Goal: Find contact information: Find contact information

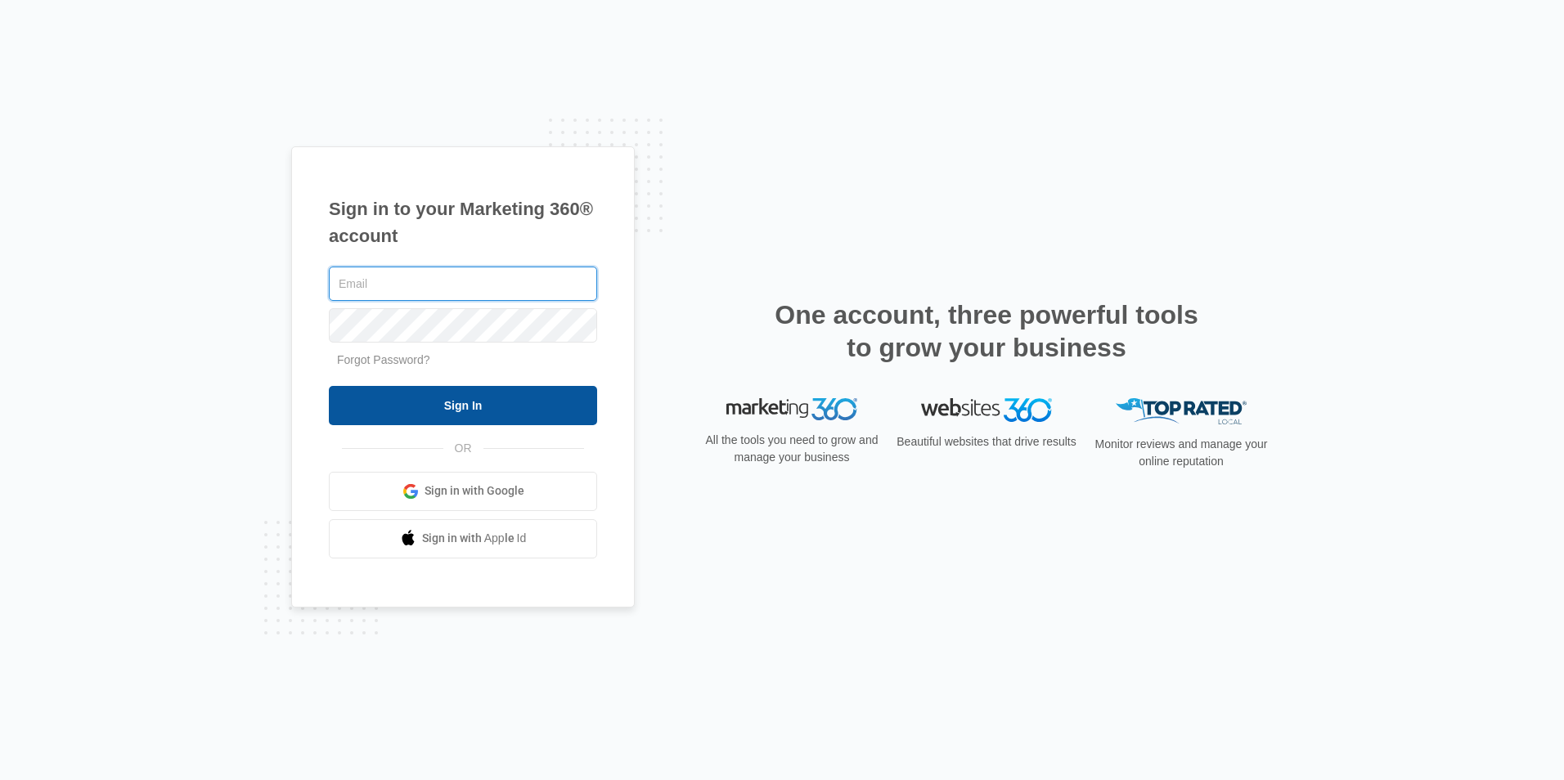
type input "[PERSON_NAME][EMAIL_ADDRESS][DOMAIN_NAME]"
click at [420, 395] on input "Sign In" at bounding box center [463, 405] width 268 height 39
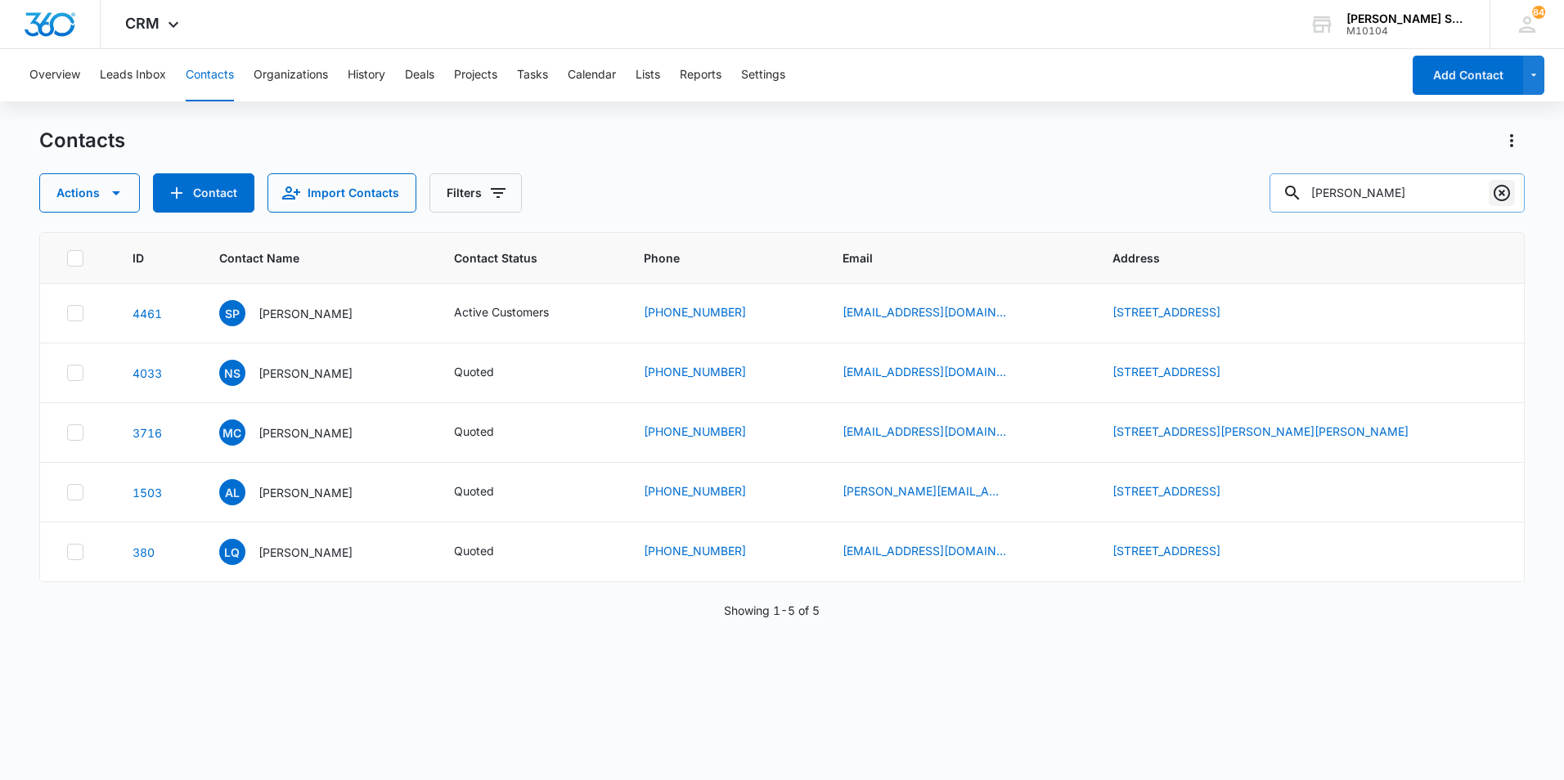
click at [1504, 191] on icon "Clear" at bounding box center [1502, 193] width 16 height 16
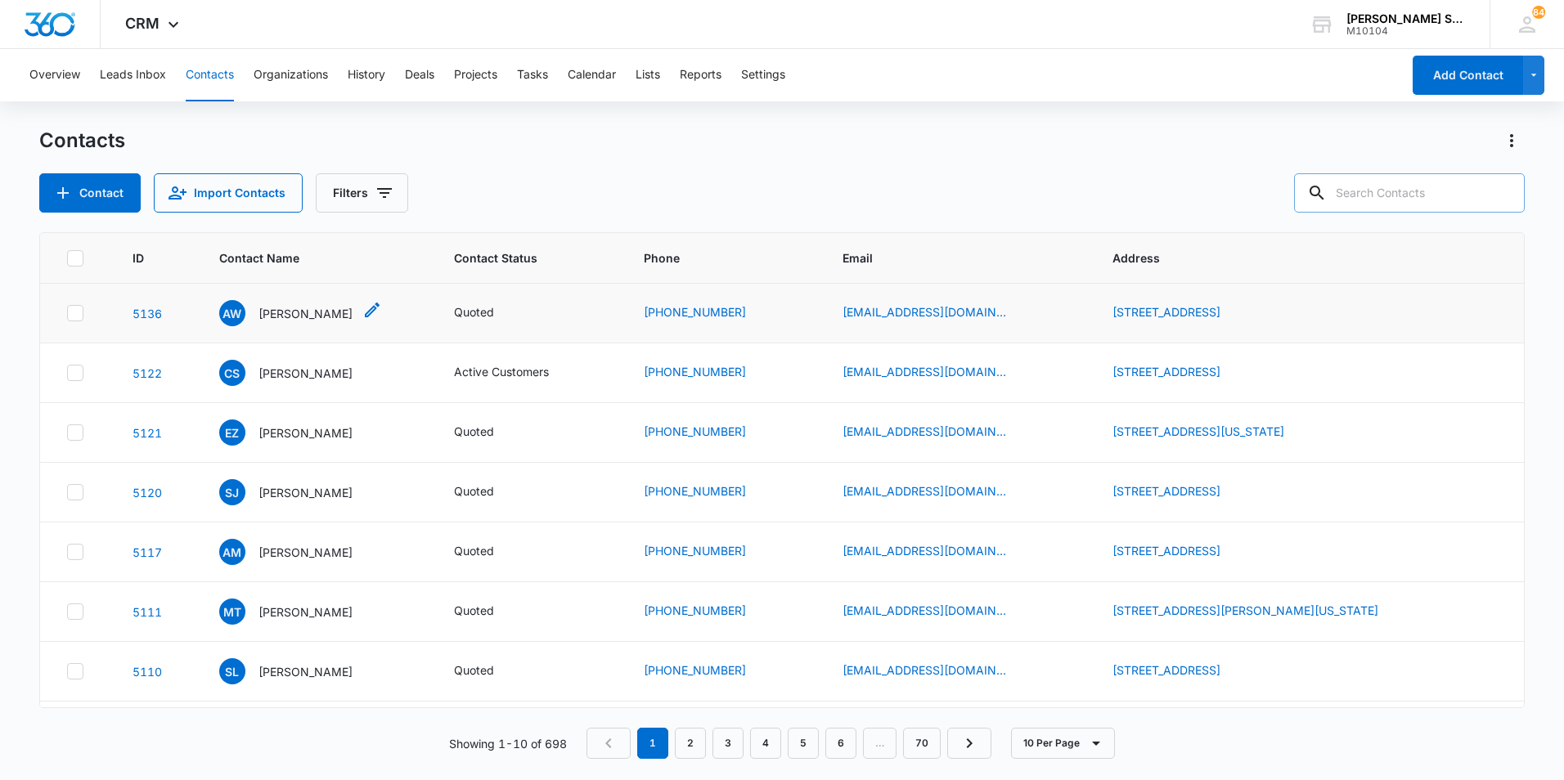
click at [321, 310] on p "[PERSON_NAME]" at bounding box center [306, 313] width 94 height 17
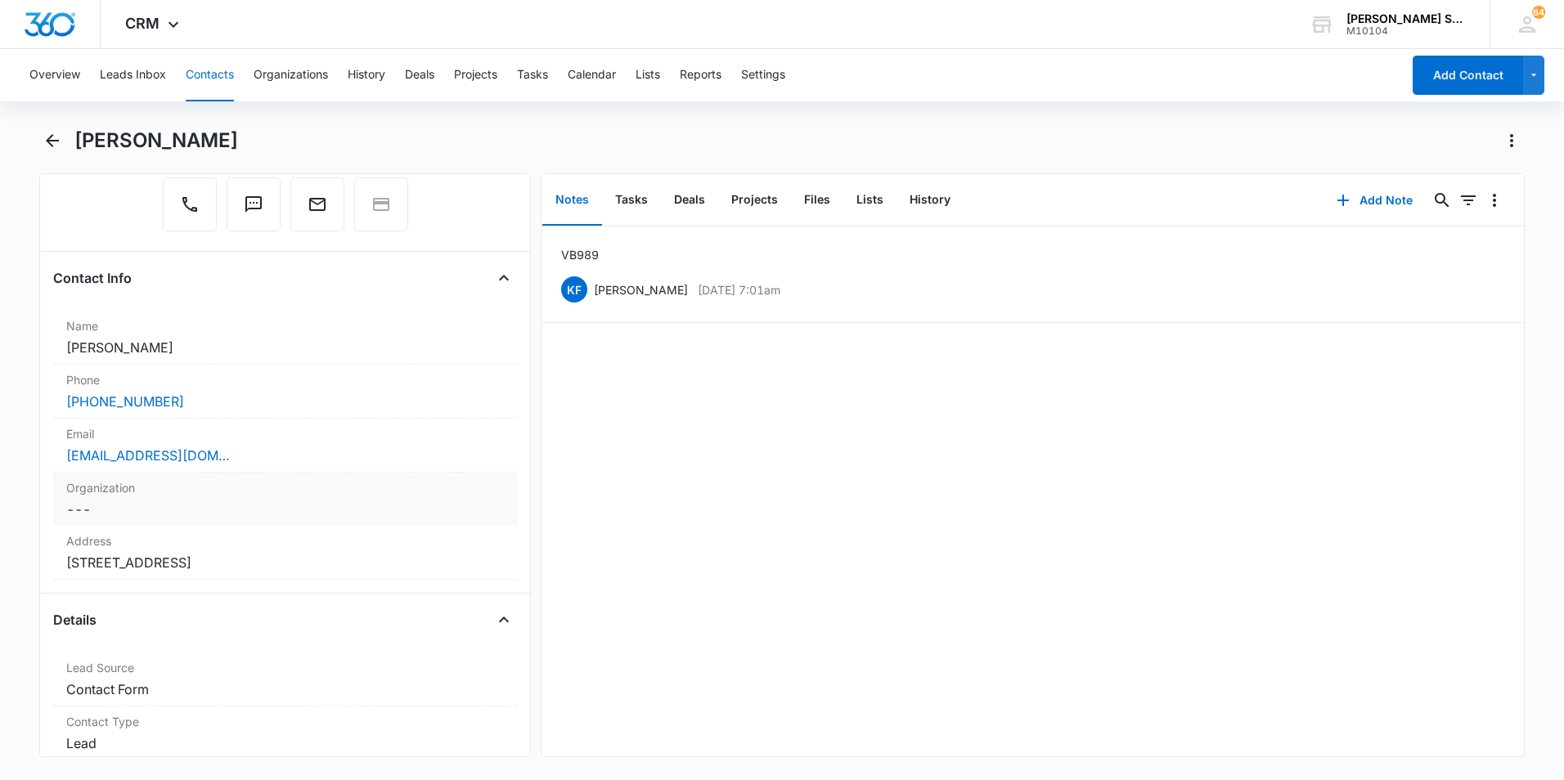
scroll to position [164, 0]
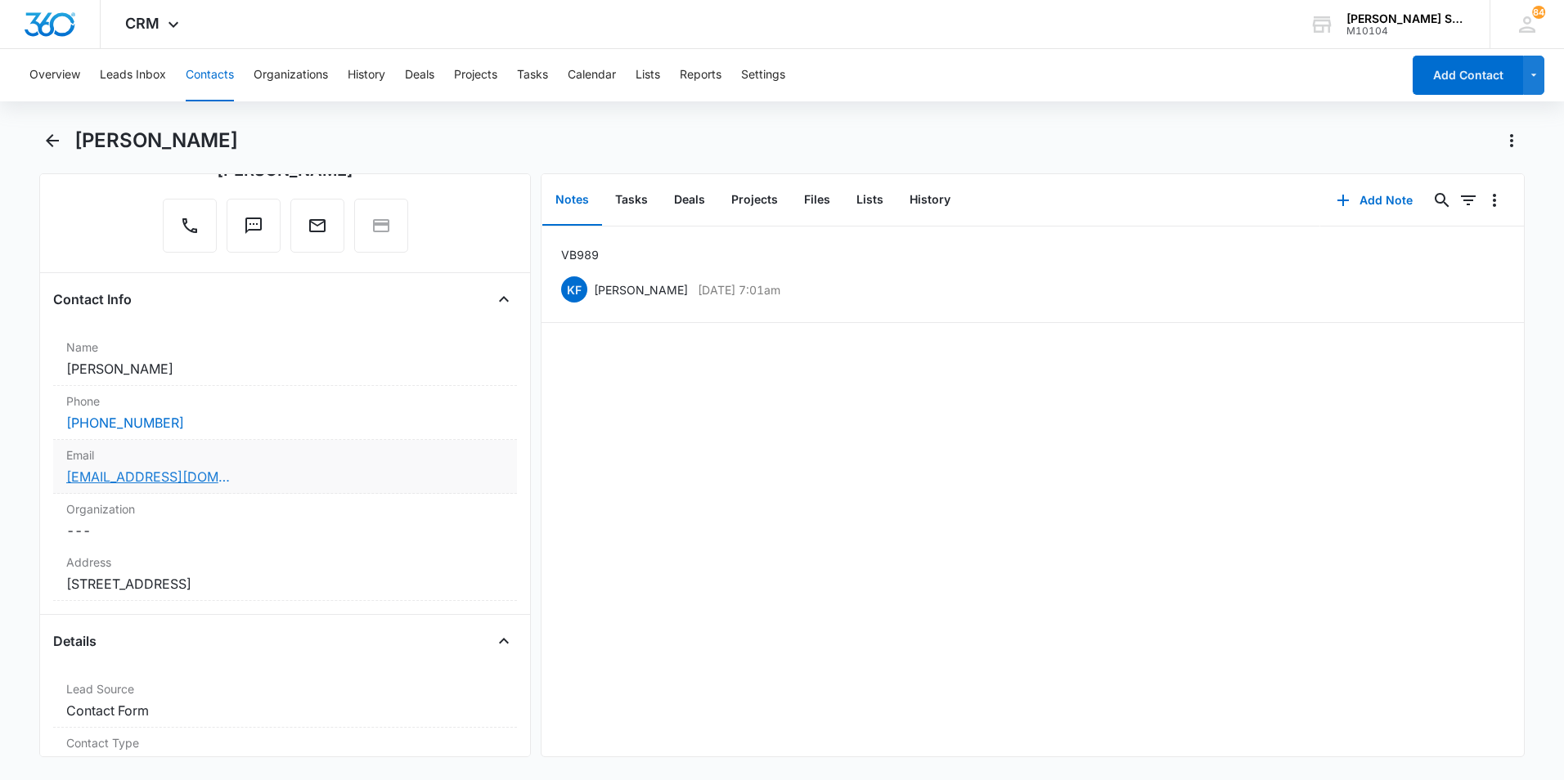
click at [197, 479] on link "[EMAIL_ADDRESS][DOMAIN_NAME]" at bounding box center [148, 477] width 164 height 20
drag, startPoint x: 247, startPoint y: 473, endPoint x: 34, endPoint y: 479, distance: 212.8
click at [34, 479] on main "[PERSON_NAME] Remove AW [PERSON_NAME] Contact Info Name Cancel Save Changes [PE…" at bounding box center [782, 453] width 1564 height 650
drag, startPoint x: 34, startPoint y: 479, endPoint x: 173, endPoint y: 465, distance: 138.9
copy link "[EMAIL_ADDRESS]."
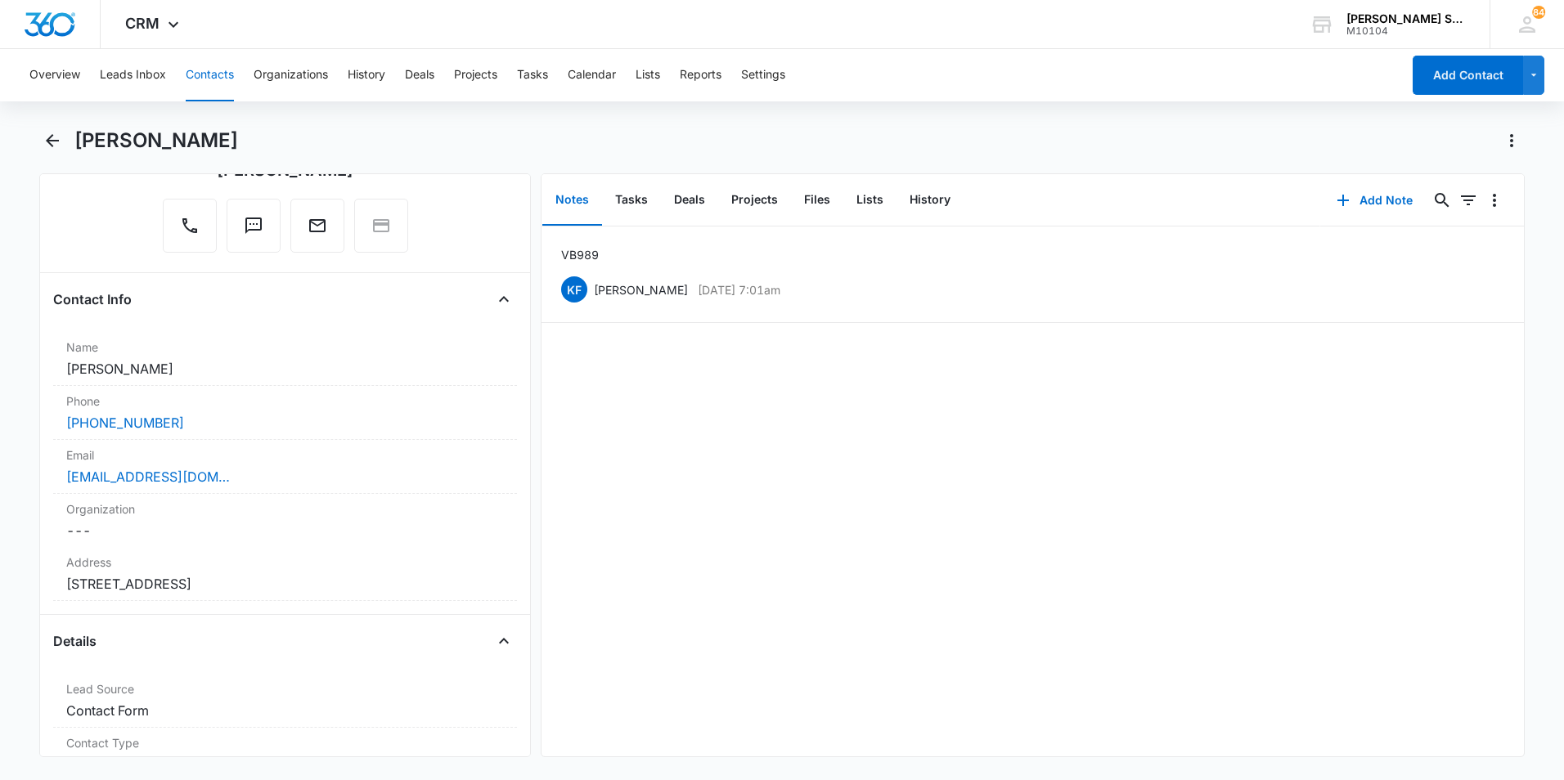
click at [726, 554] on div "VB9 89 KF [PERSON_NAME] [DATE] 7:01am" at bounding box center [1033, 492] width 982 height 530
click at [255, 478] on div "[EMAIL_ADDRESS][DOMAIN_NAME]" at bounding box center [285, 477] width 438 height 20
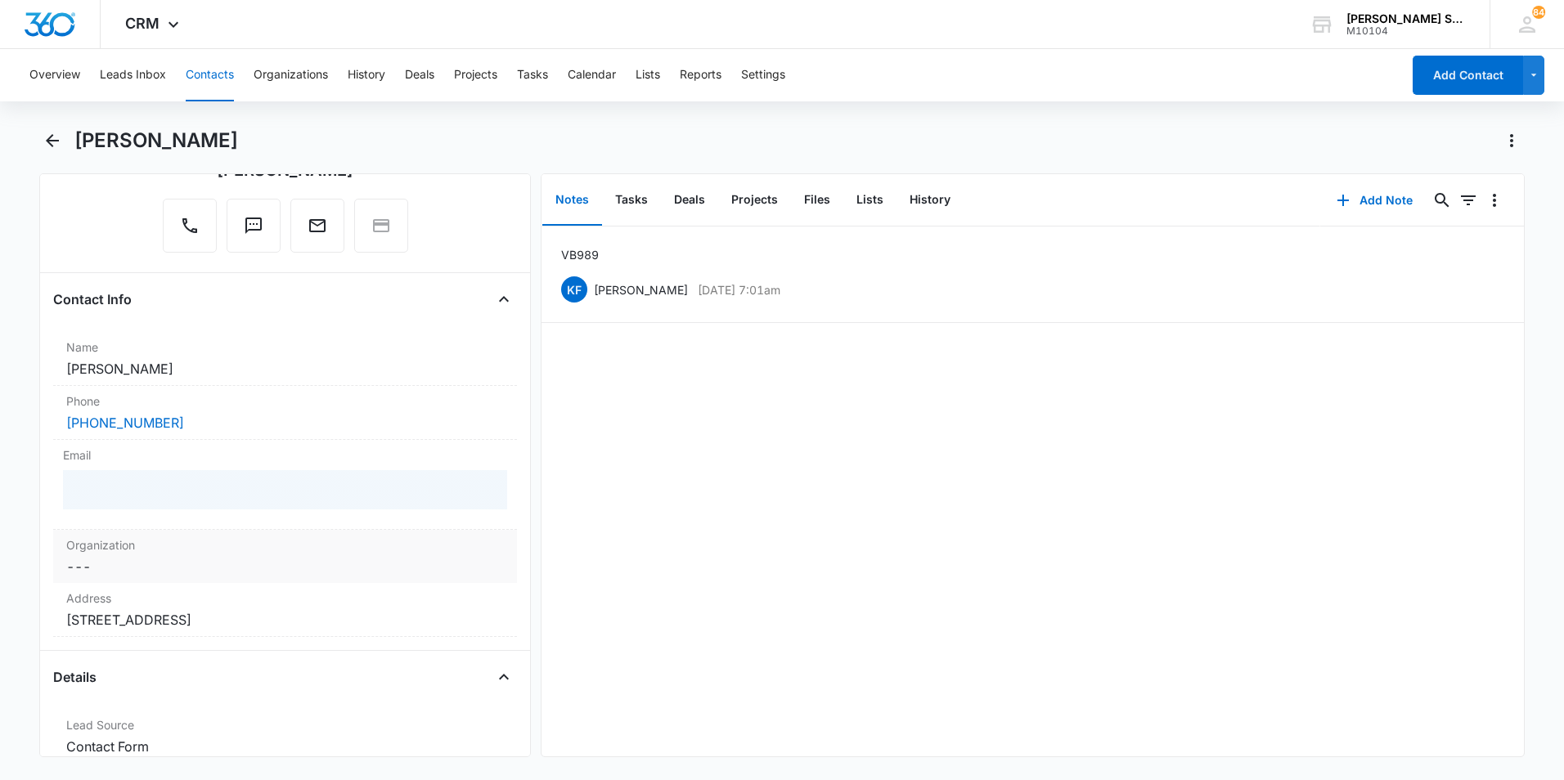
click at [255, 478] on div at bounding box center [285, 489] width 444 height 39
